Goal: Information Seeking & Learning: Understand process/instructions

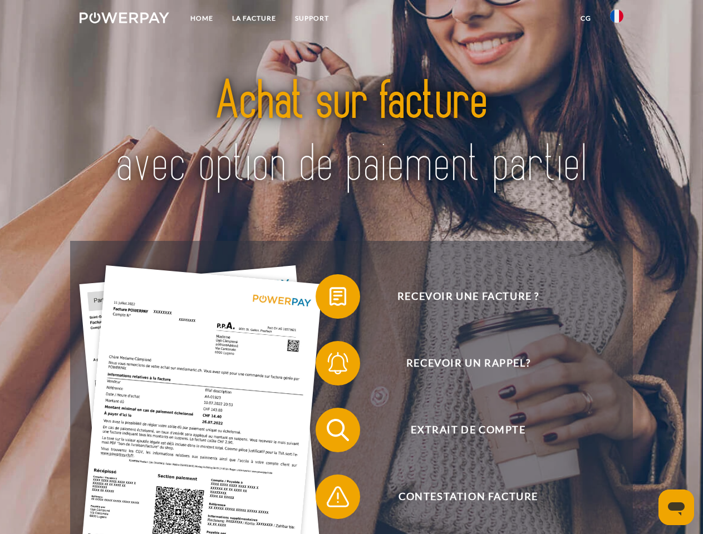
click at [124, 19] on img at bounding box center [125, 17] width 90 height 11
click at [616, 19] on img at bounding box center [616, 15] width 13 height 13
click at [585, 18] on link "CG" at bounding box center [585, 18] width 29 height 20
click at [329, 299] on span at bounding box center [321, 297] width 56 height 56
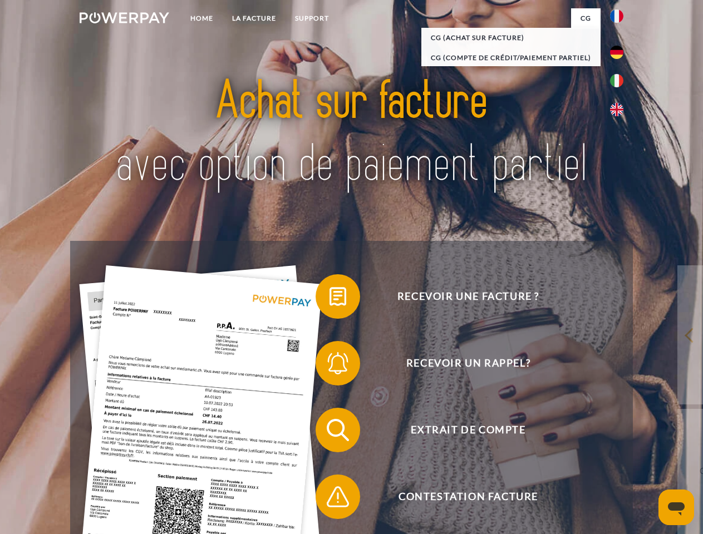
click at [329, 365] on span at bounding box center [321, 363] width 56 height 56
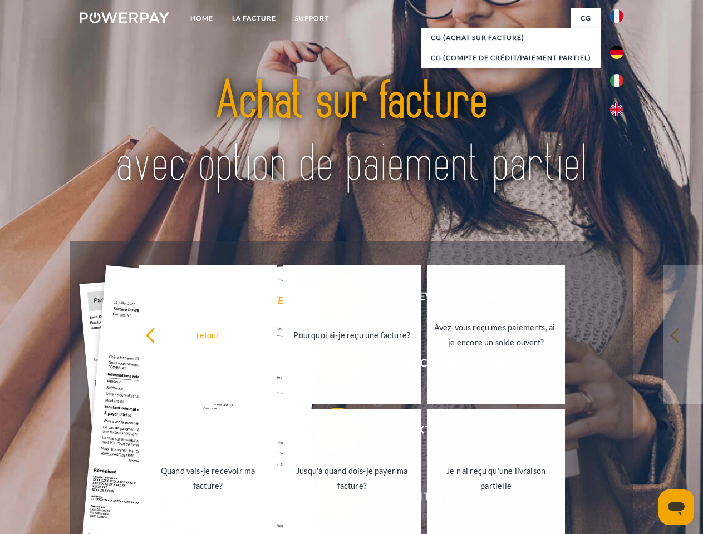
click at [329, 432] on link "Jusqu'à quand dois-je payer ma facture?" at bounding box center [352, 478] width 139 height 139
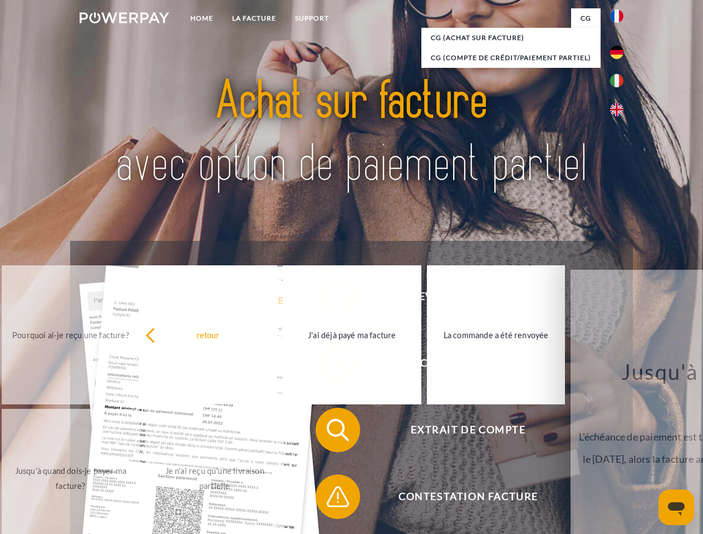
click at [329, 499] on span at bounding box center [321, 497] width 56 height 56
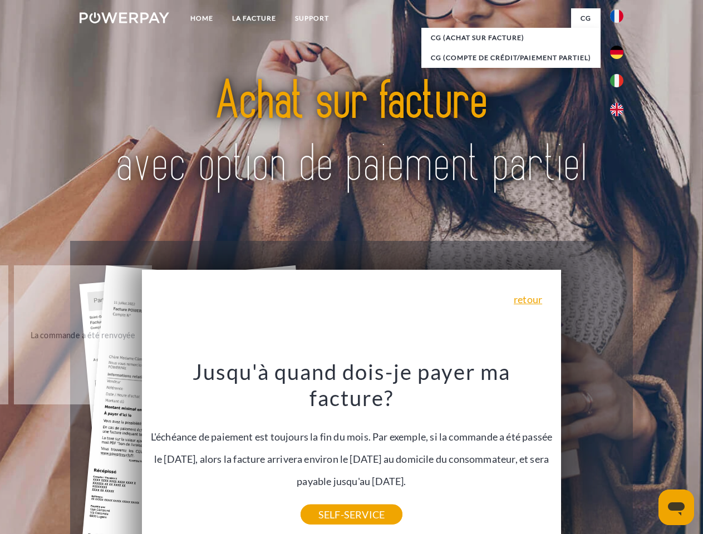
click at [676, 507] on icon "Ouvrir la fenêtre de messagerie" at bounding box center [676, 508] width 17 height 13
